Goal: Navigation & Orientation: Find specific page/section

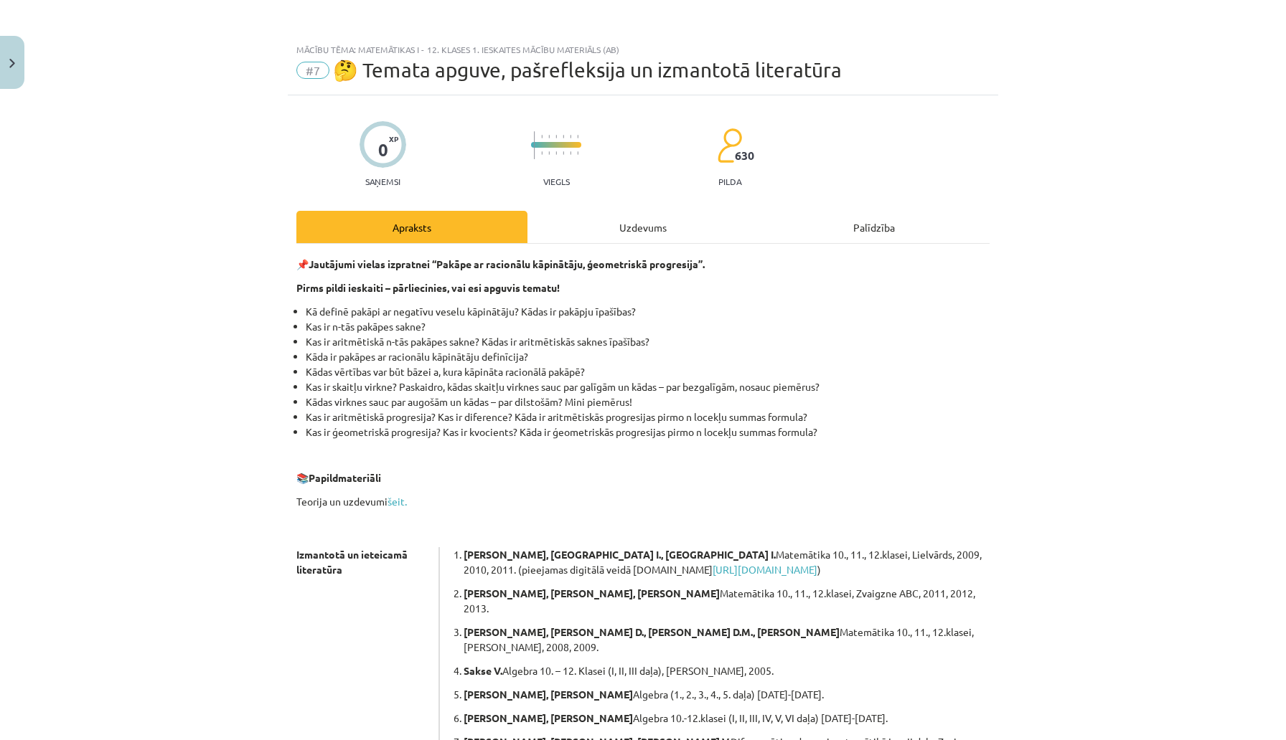
scroll to position [750, 0]
click at [5, 80] on button "Close" at bounding box center [12, 62] width 24 height 53
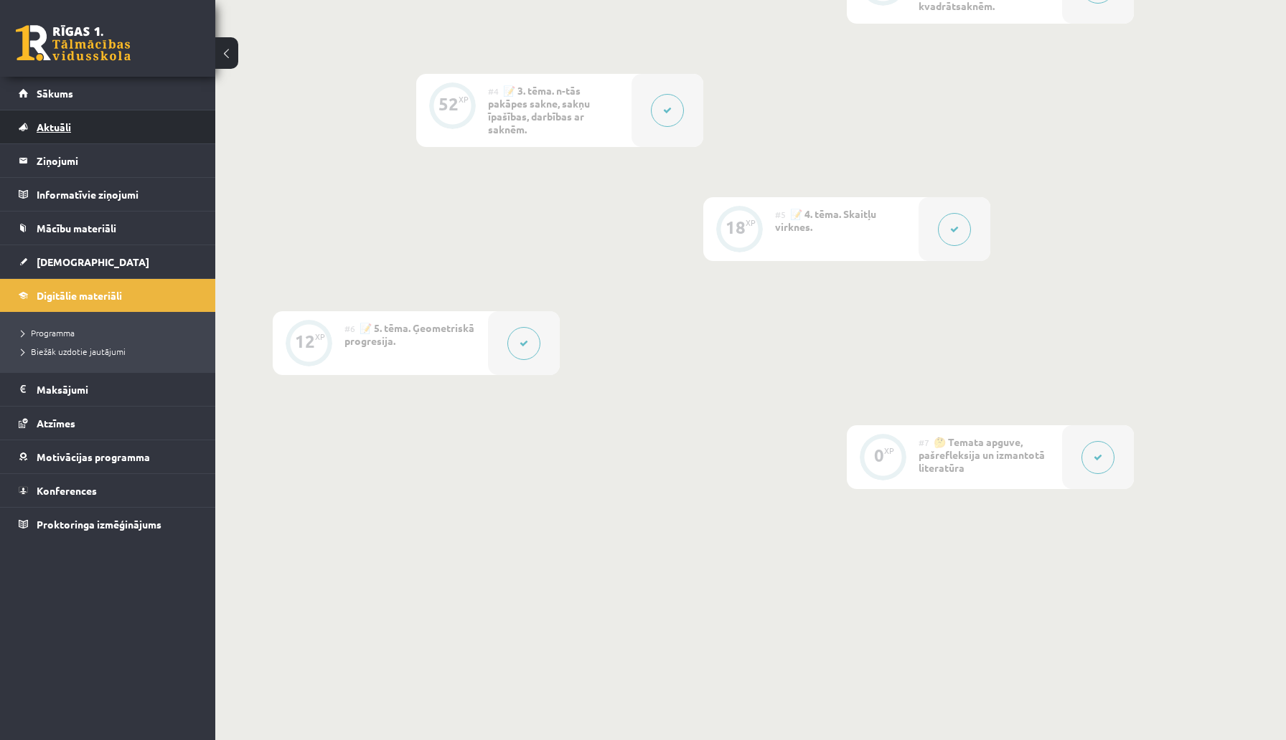
click at [48, 131] on span "Aktuāli" at bounding box center [54, 127] width 34 height 13
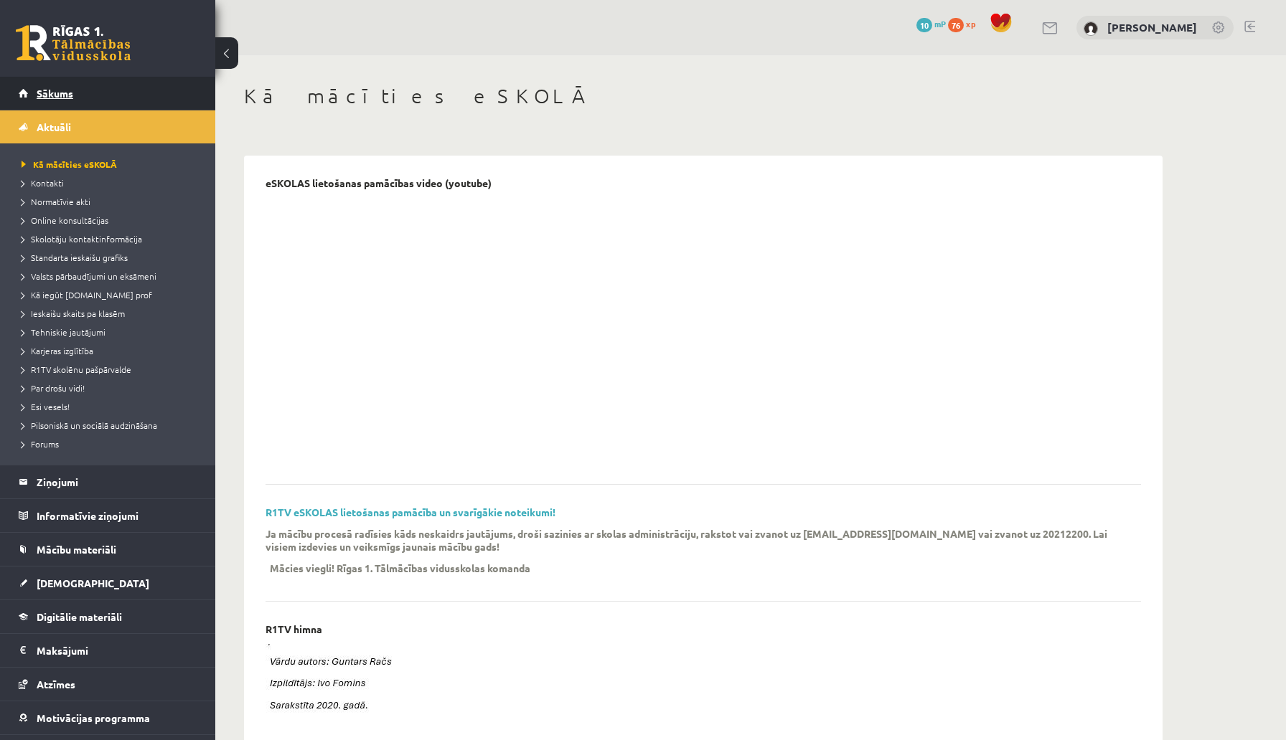
click at [44, 97] on span "Sākums" at bounding box center [55, 93] width 37 height 13
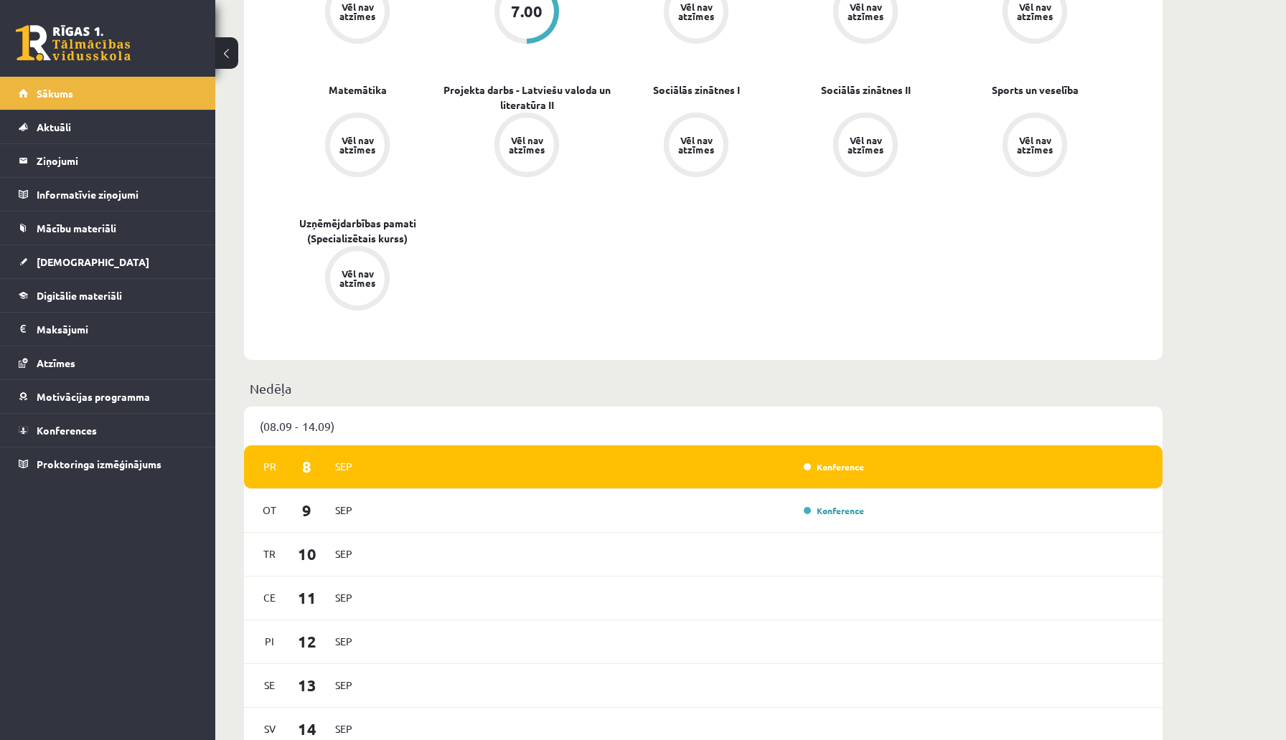
scroll to position [527, 0]
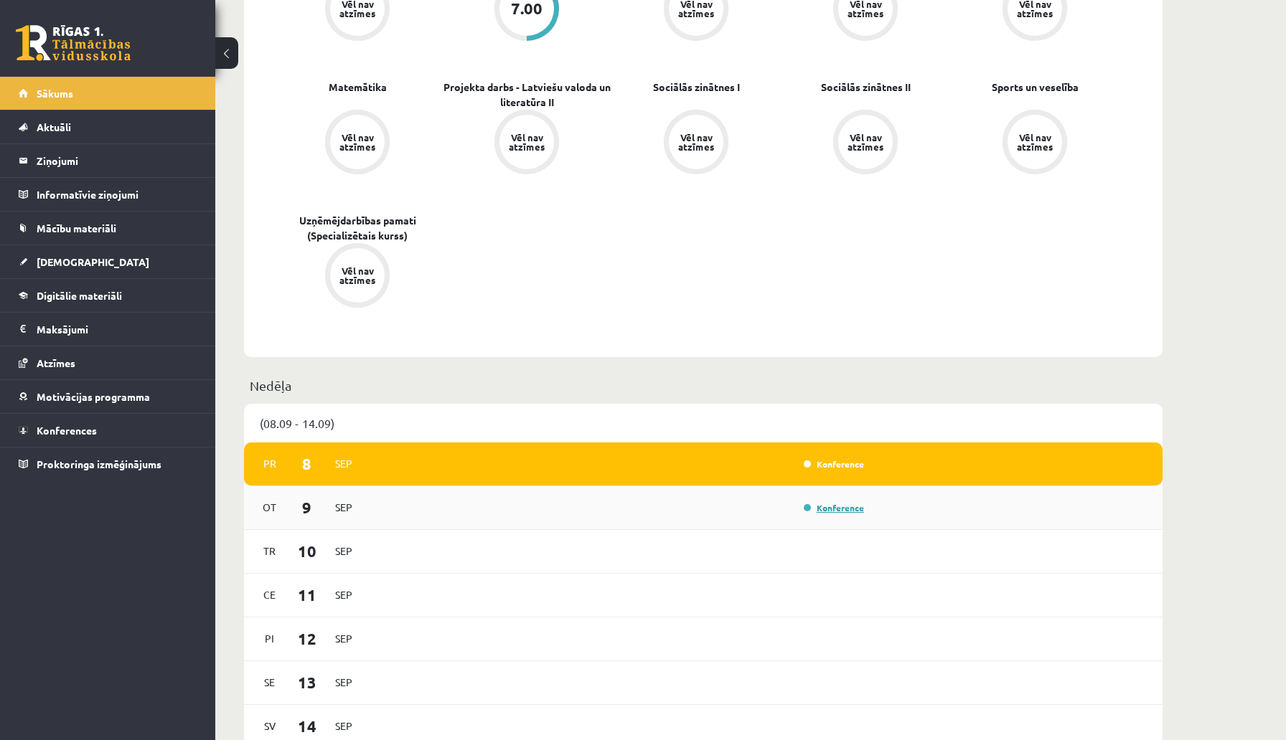
click at [842, 511] on link "Konference" at bounding box center [834, 507] width 60 height 11
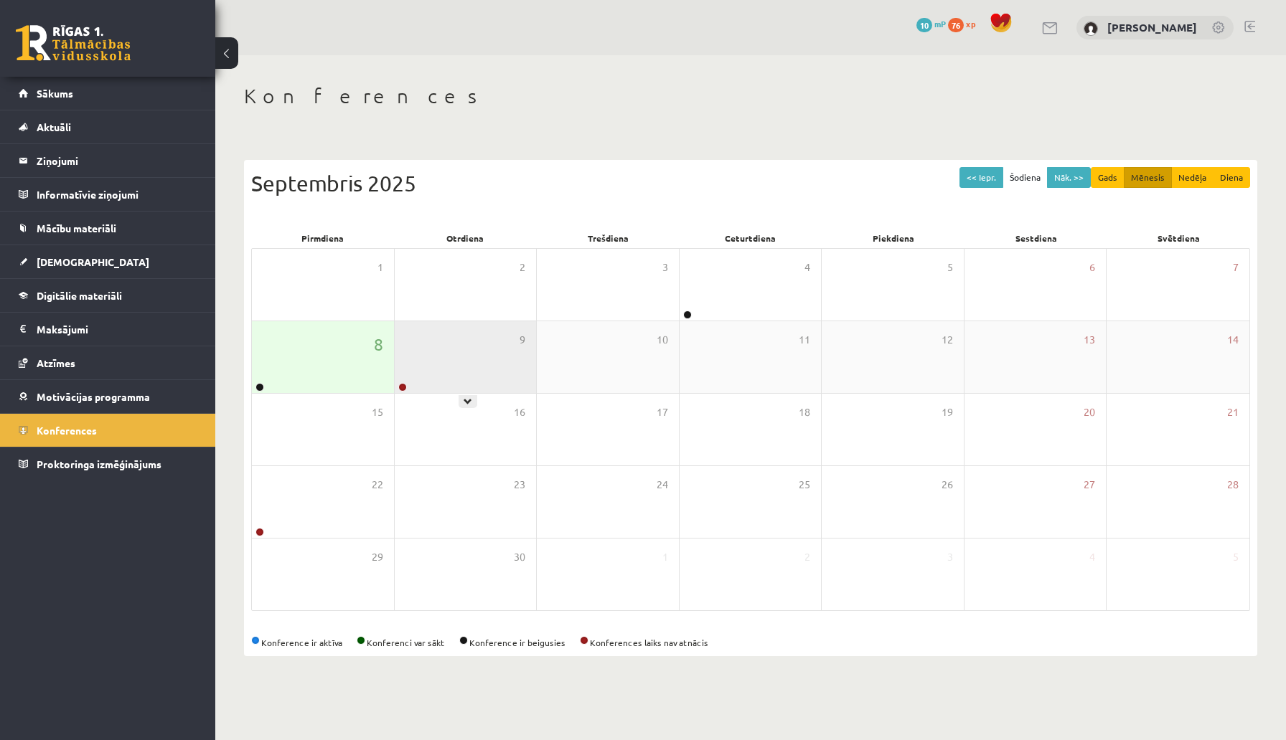
click at [428, 386] on div "9" at bounding box center [466, 357] width 142 height 72
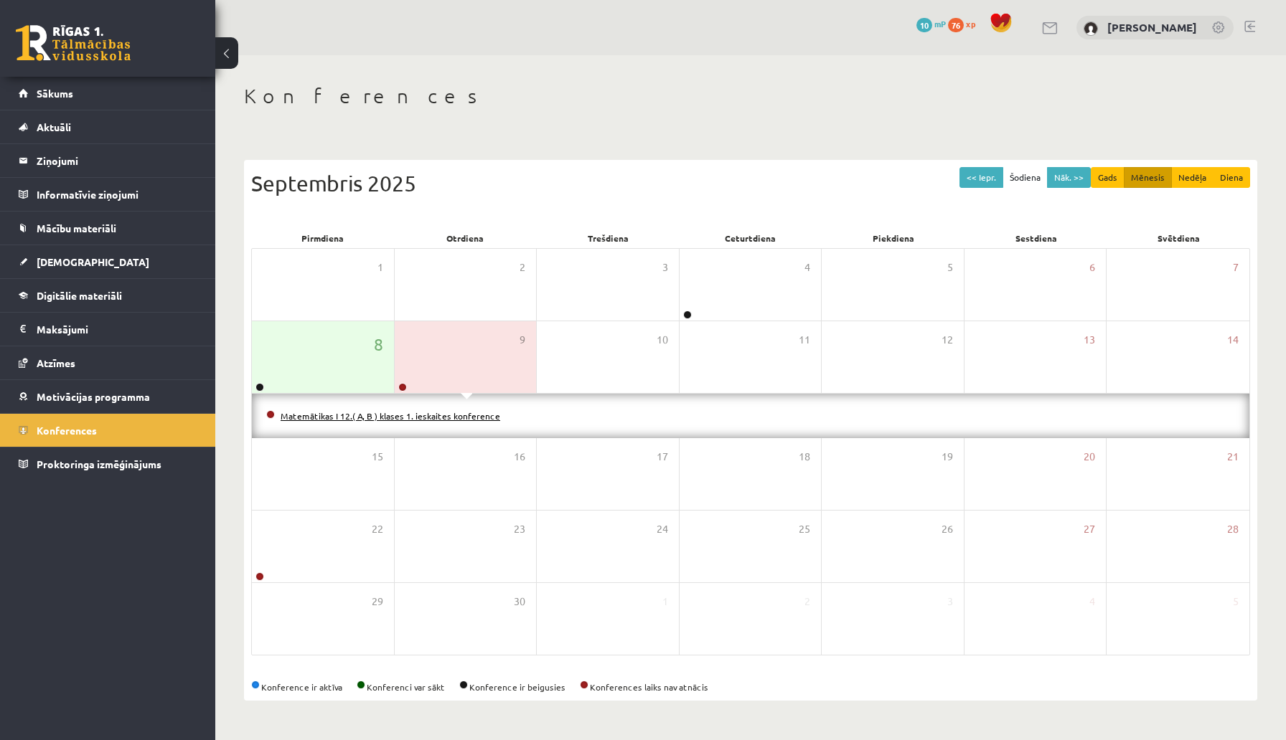
click at [442, 419] on link "Matemātikas I 12.( A, B ) klases 1. ieskaites konference" at bounding box center [391, 415] width 220 height 11
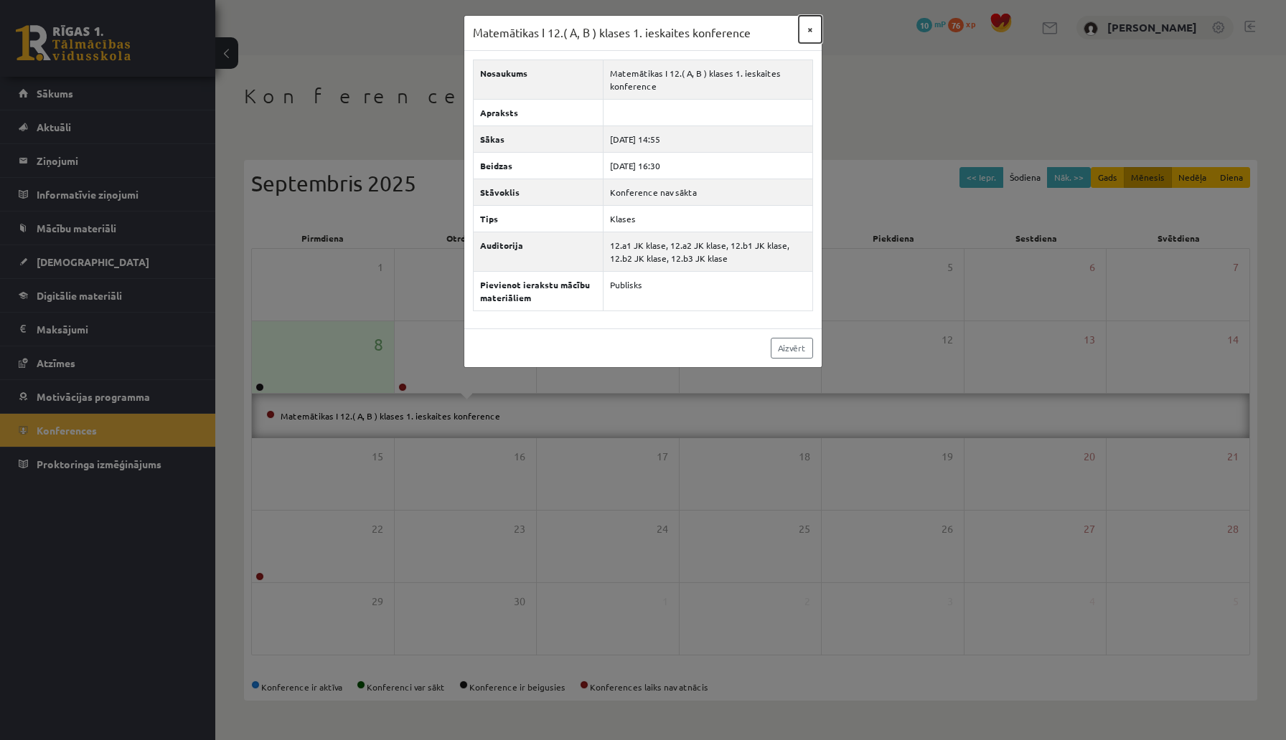
click at [804, 30] on button "×" at bounding box center [809, 29] width 23 height 27
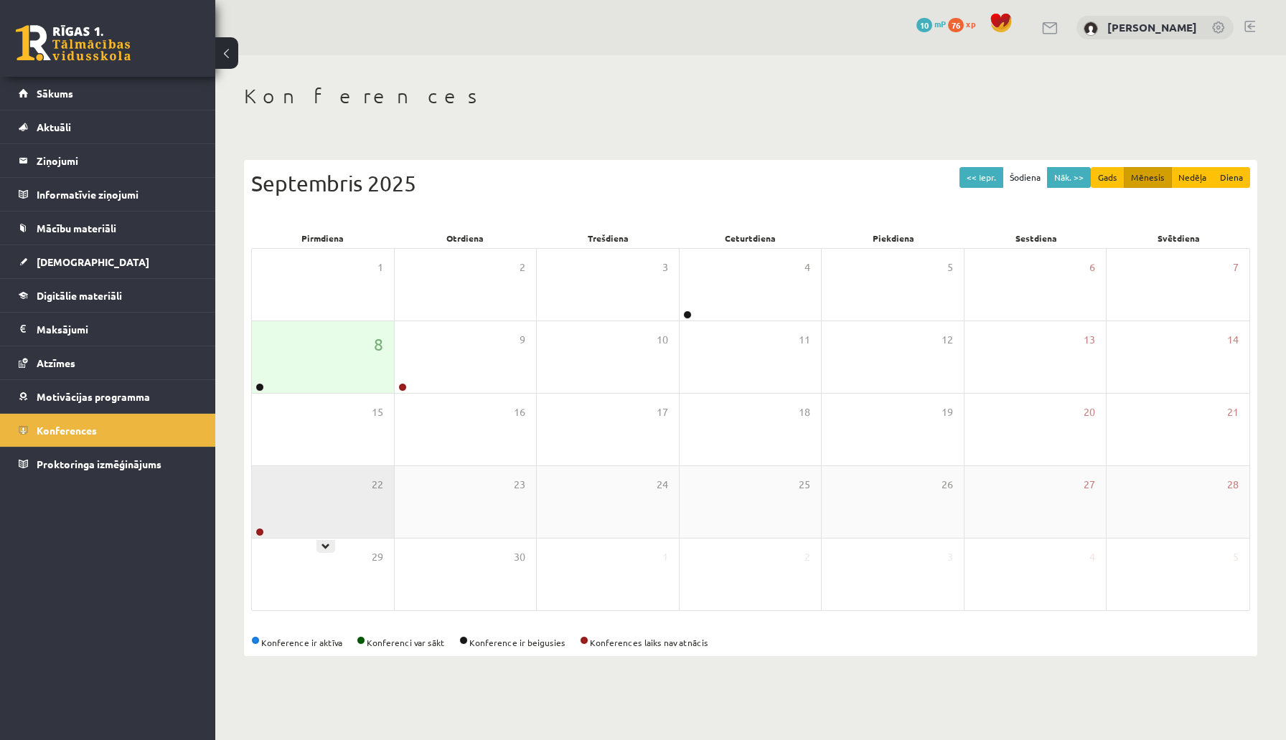
click at [321, 522] on div "22" at bounding box center [323, 502] width 142 height 72
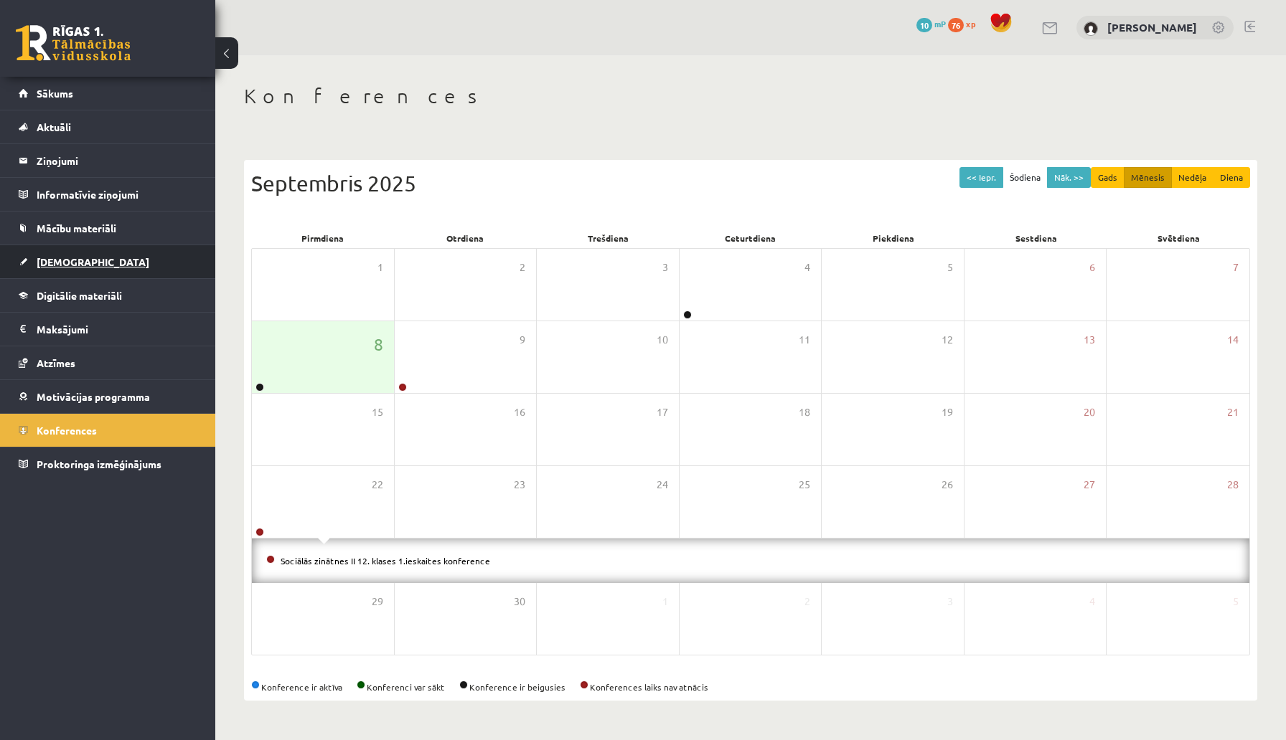
click at [51, 262] on span "[DEMOGRAPHIC_DATA]" at bounding box center [93, 261] width 113 height 13
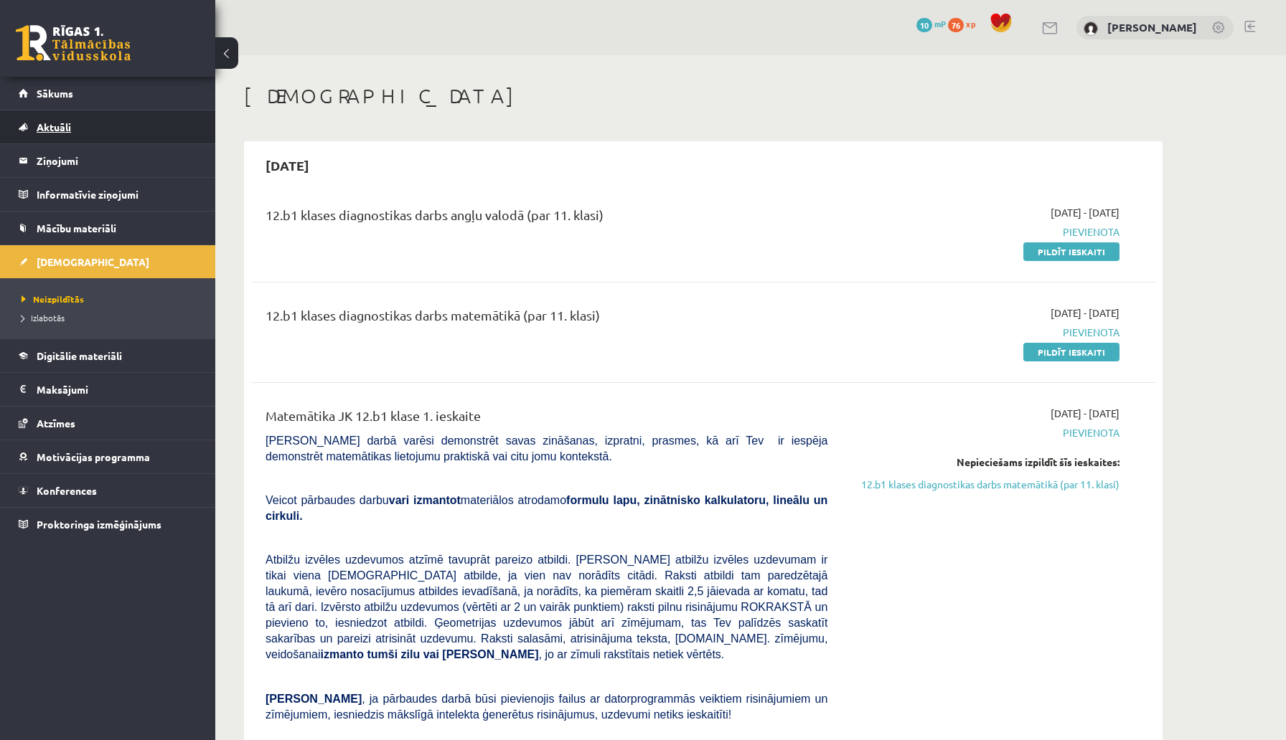
click at [56, 124] on span "Aktuāli" at bounding box center [54, 127] width 34 height 13
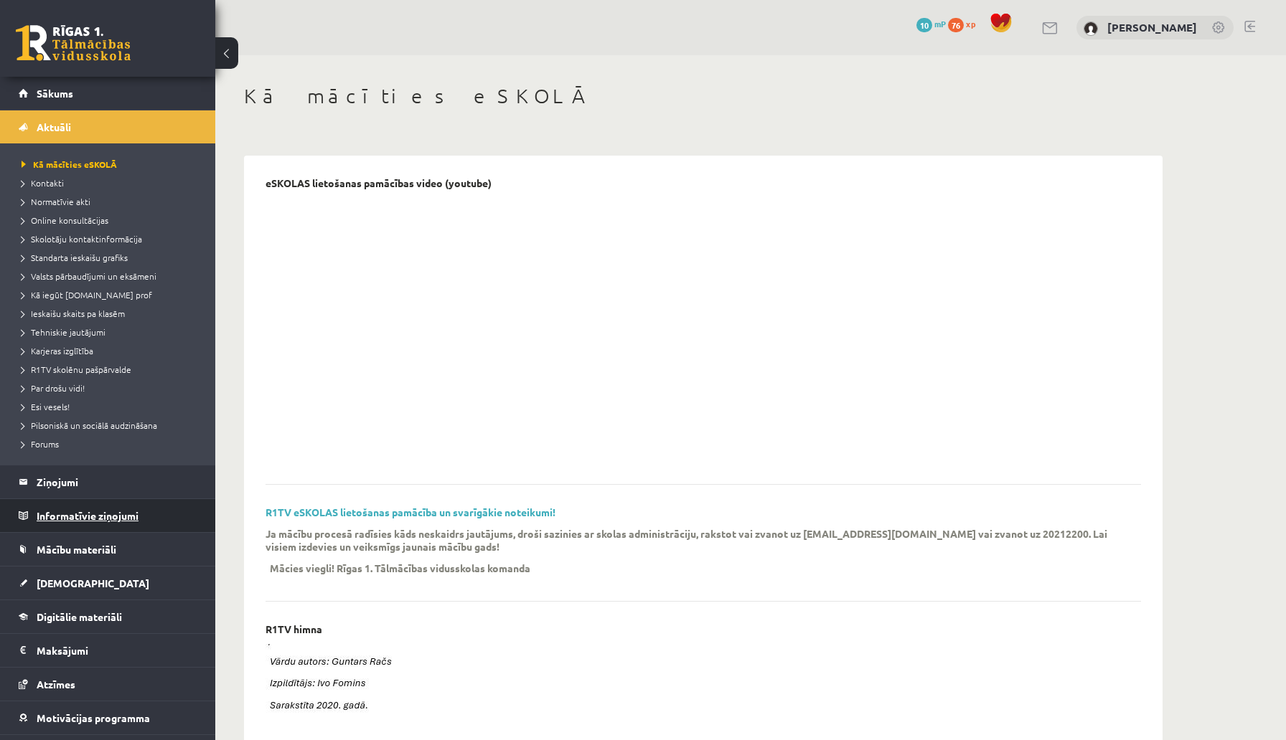
click at [71, 519] on legend "Informatīvie ziņojumi 0" at bounding box center [117, 515] width 161 height 33
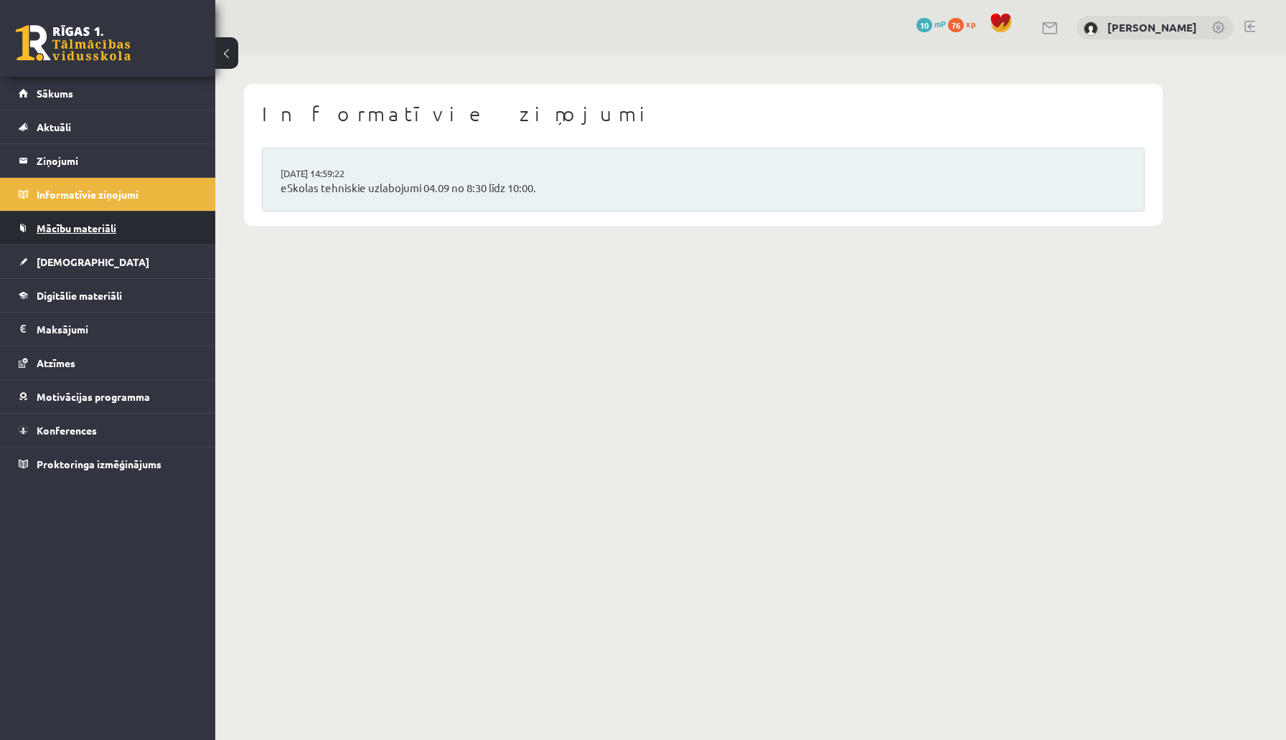
click at [56, 212] on link "Mācību materiāli" at bounding box center [108, 228] width 179 height 33
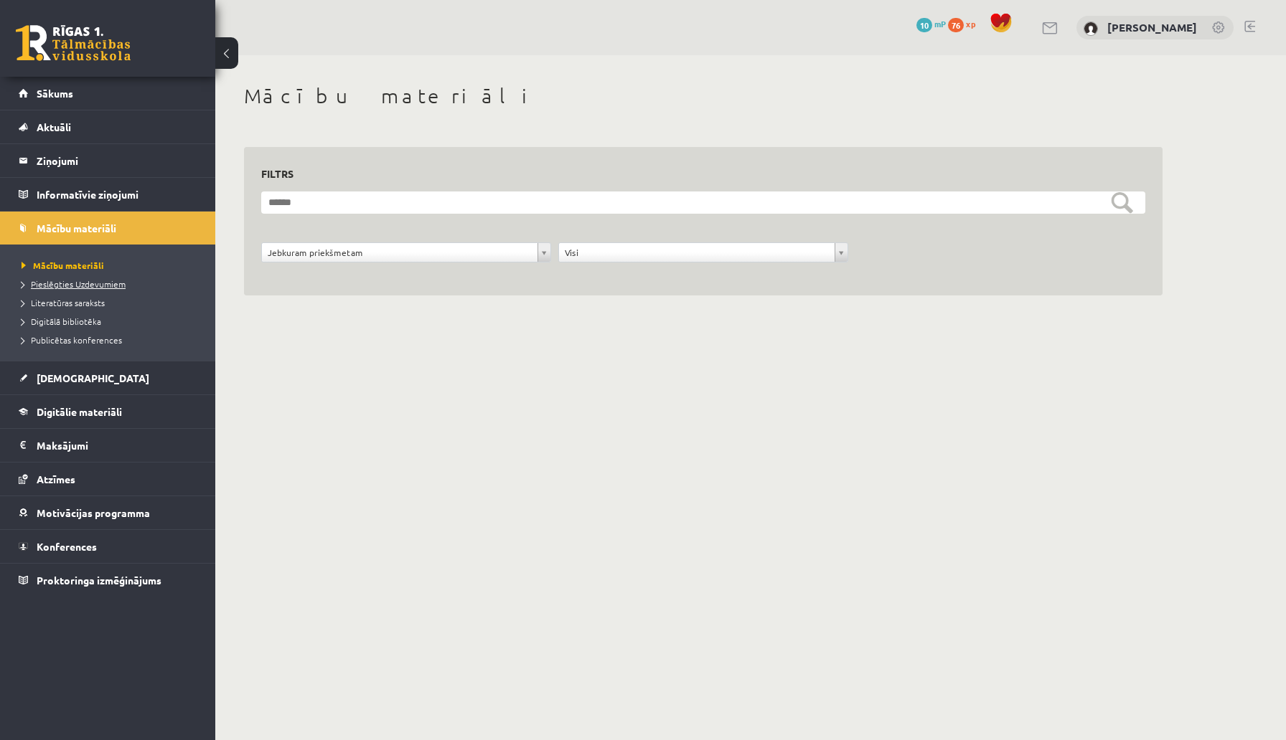
click at [90, 283] on span "Pieslēgties Uzdevumiem" at bounding box center [74, 283] width 104 height 11
click at [73, 326] on link "Digitālā bibliotēka" at bounding box center [111, 321] width 179 height 13
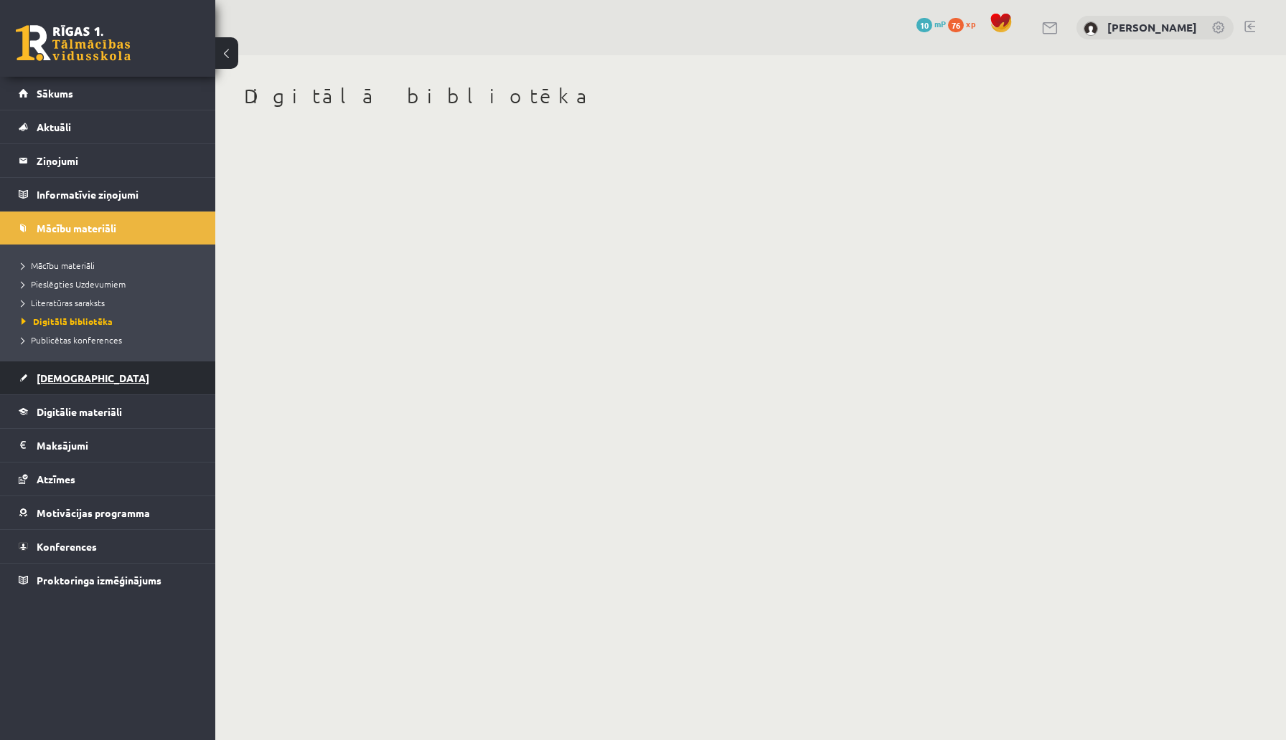
click at [70, 372] on link "[DEMOGRAPHIC_DATA]" at bounding box center [108, 378] width 179 height 33
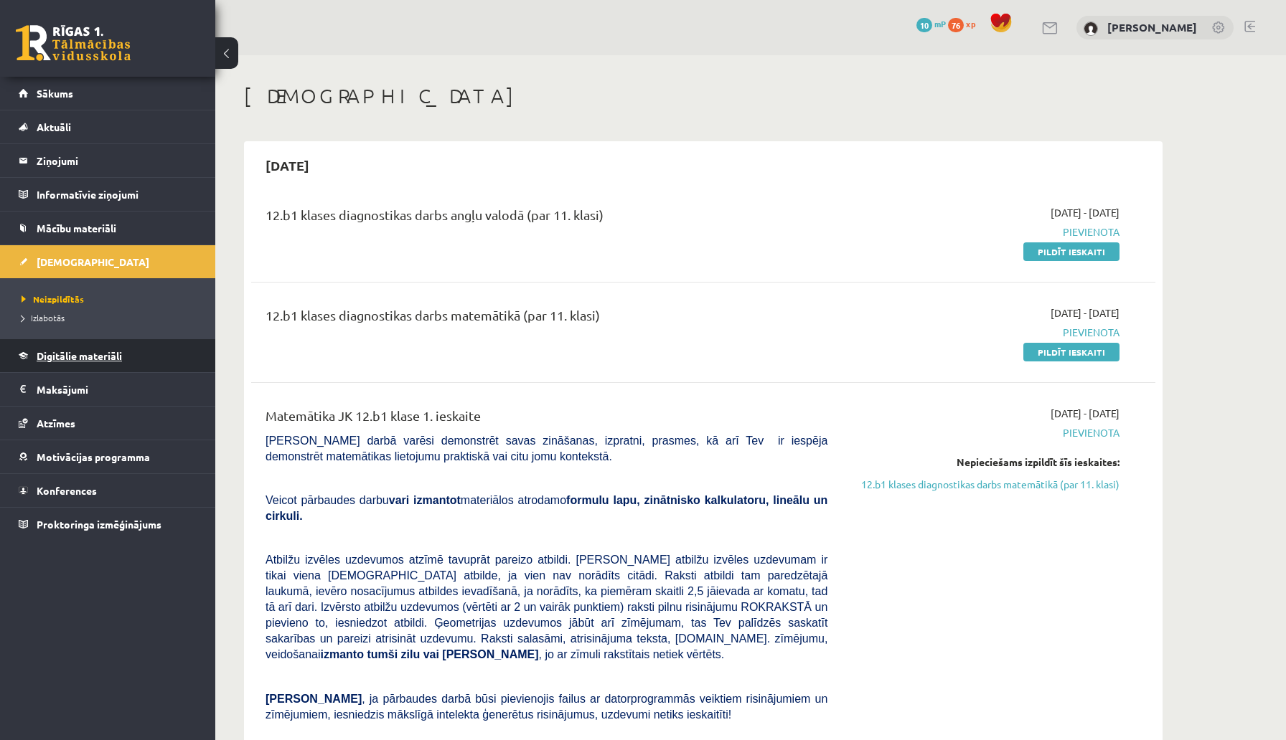
click at [68, 358] on span "Digitālie materiāli" at bounding box center [79, 355] width 85 height 13
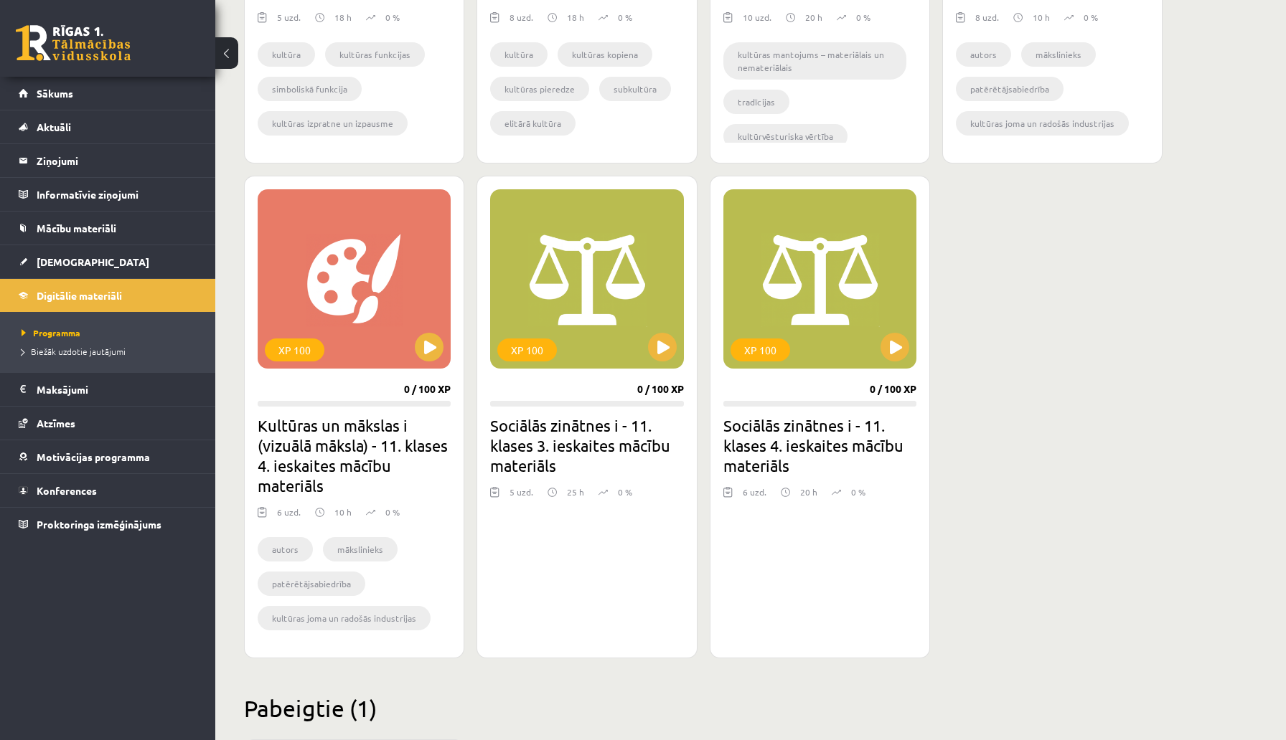
scroll to position [2167, 0]
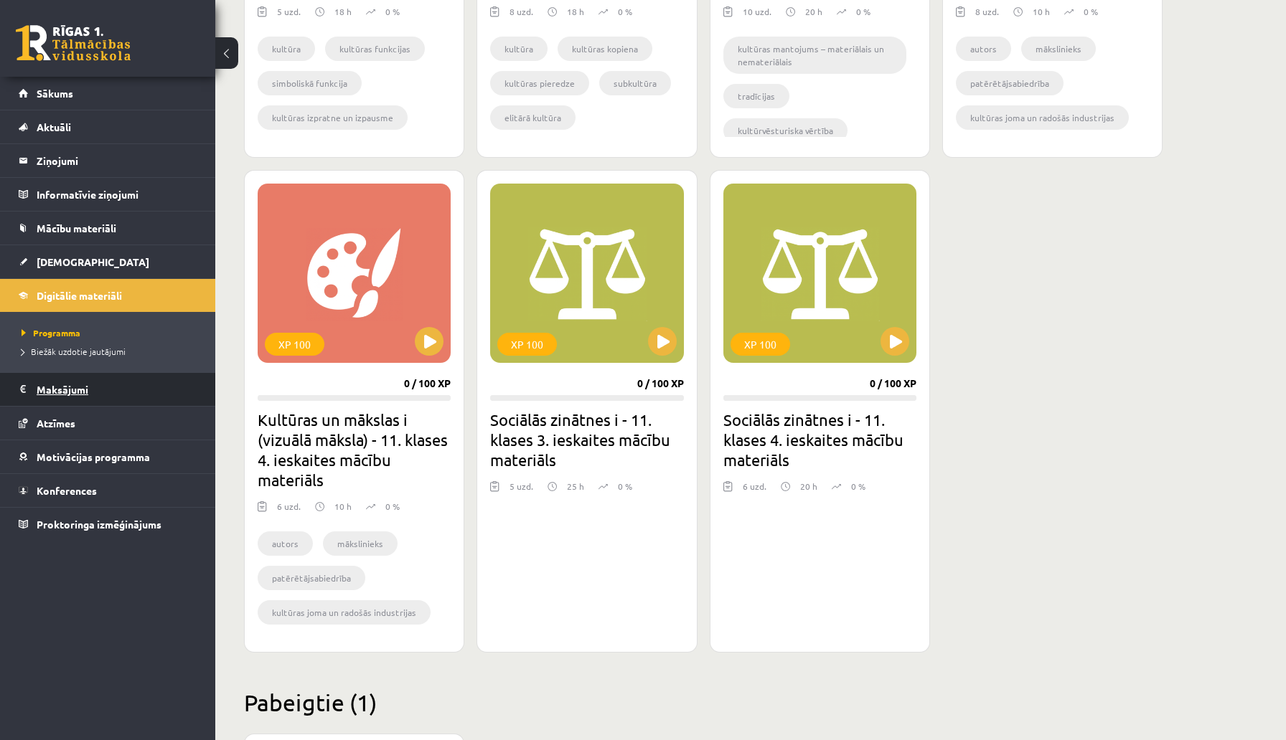
click at [79, 397] on legend "Maksājumi 0" at bounding box center [117, 389] width 161 height 33
